Goal: Information Seeking & Learning: Learn about a topic

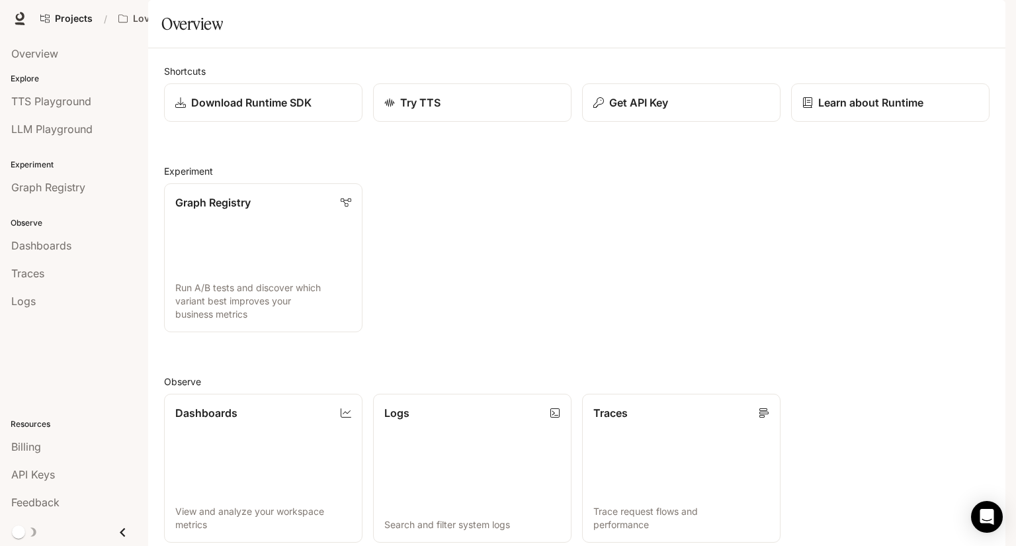
click at [904, 18] on span "Documentation" at bounding box center [898, 19] width 65 height 17
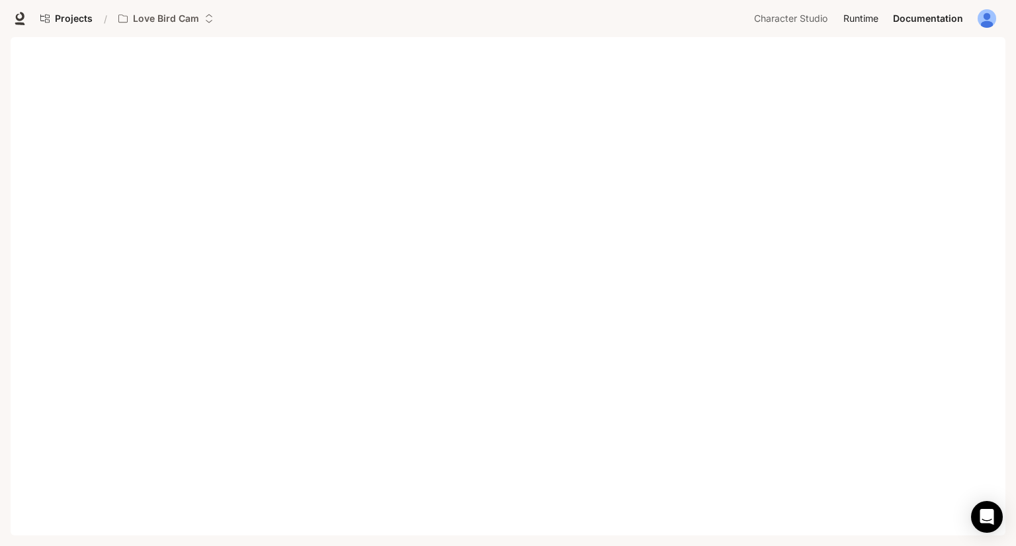
click at [874, 16] on span "Runtime" at bounding box center [860, 19] width 35 height 17
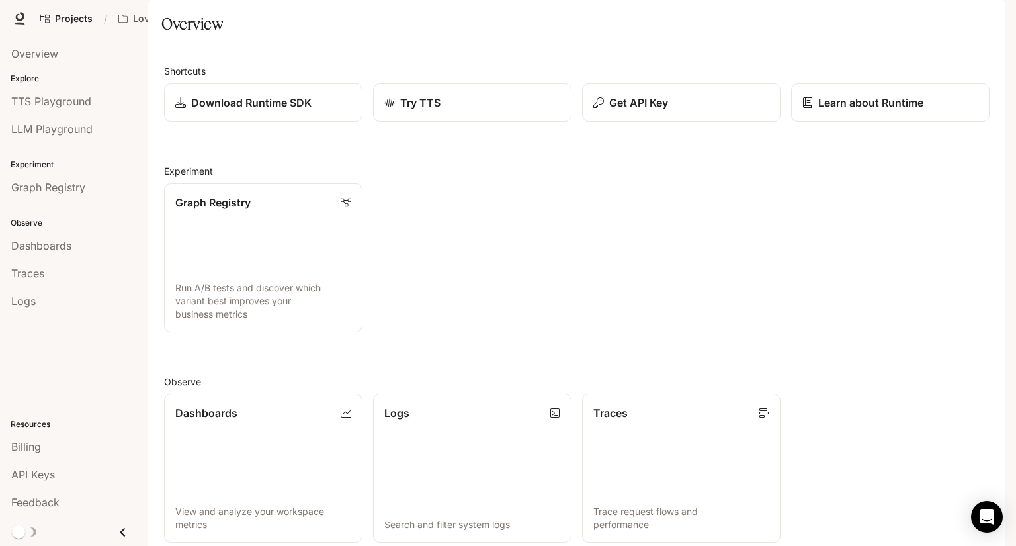
click at [916, 18] on span "Documentation" at bounding box center [898, 19] width 65 height 17
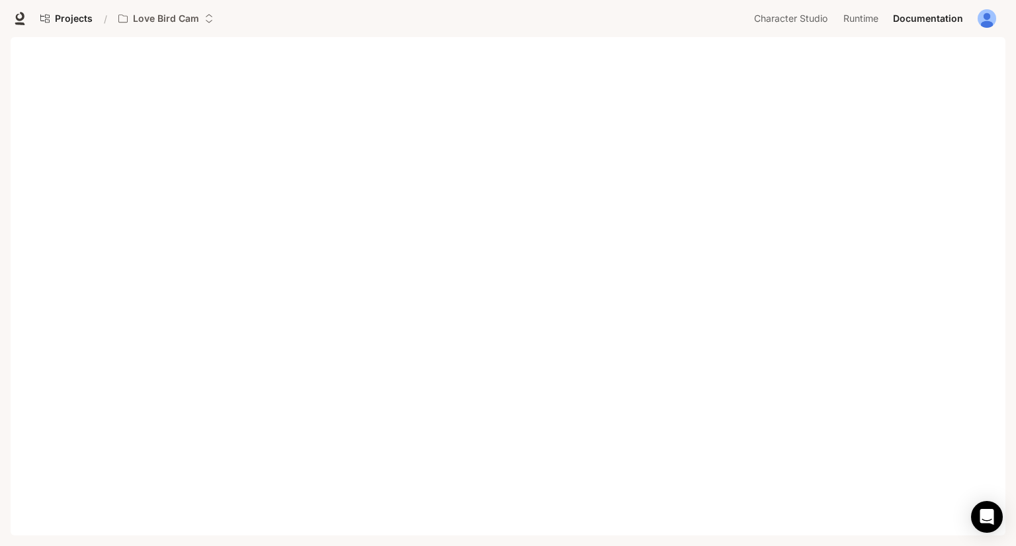
click at [996, 13] on button "button" at bounding box center [987, 18] width 26 height 26
